Goal: Navigation & Orientation: Find specific page/section

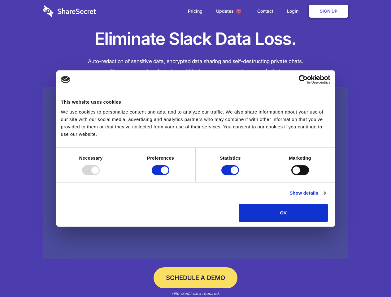
click at [100, 175] on div at bounding box center [91, 170] width 18 height 10
click at [169, 175] on input "Preferences" at bounding box center [161, 170] width 18 height 10
checkbox input "false"
click at [231, 175] on input "Statistics" at bounding box center [230, 170] width 18 height 10
checkbox input "false"
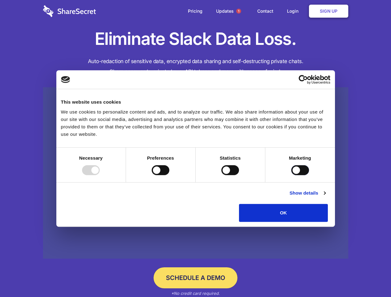
click at [291, 175] on input "Marketing" at bounding box center [300, 170] width 18 height 10
checkbox input "true"
click at [325, 197] on link "Show details" at bounding box center [307, 192] width 36 height 7
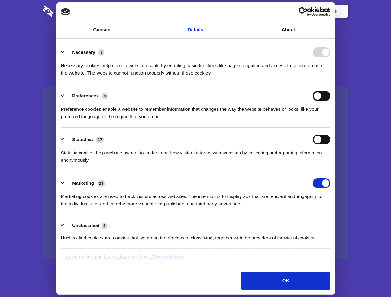
click at [333, 224] on ul "Necessary 7 Necessary cookies help make a website usable by enabling basic func…" at bounding box center [195, 145] width 275 height 209
click at [238, 11] on span "1" at bounding box center [238, 11] width 5 height 5
